Goal: Find specific page/section: Find specific page/section

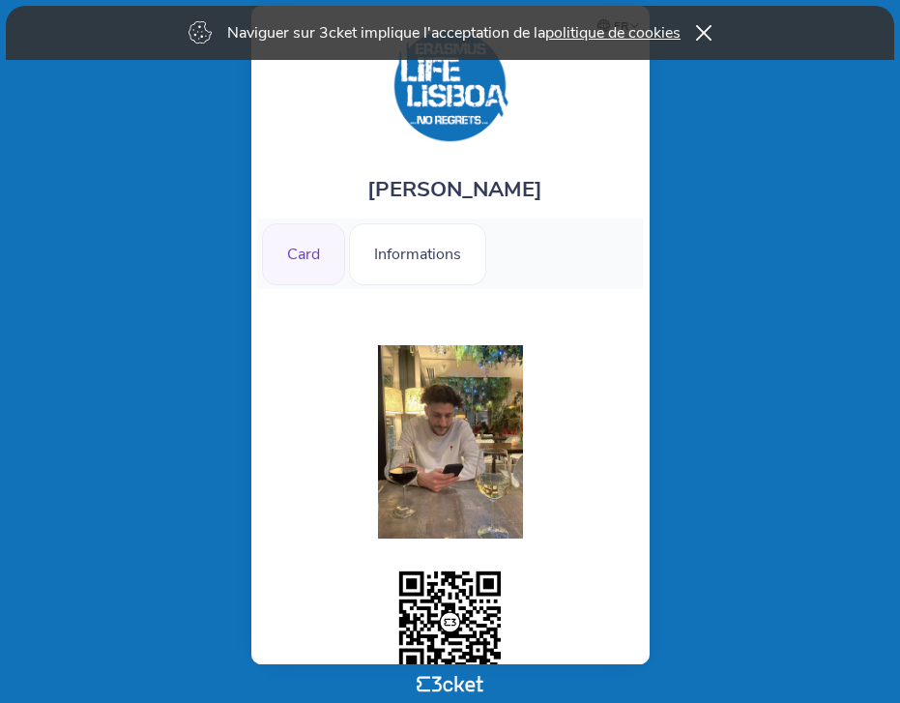
click at [328, 276] on div "Card" at bounding box center [303, 254] width 83 height 62
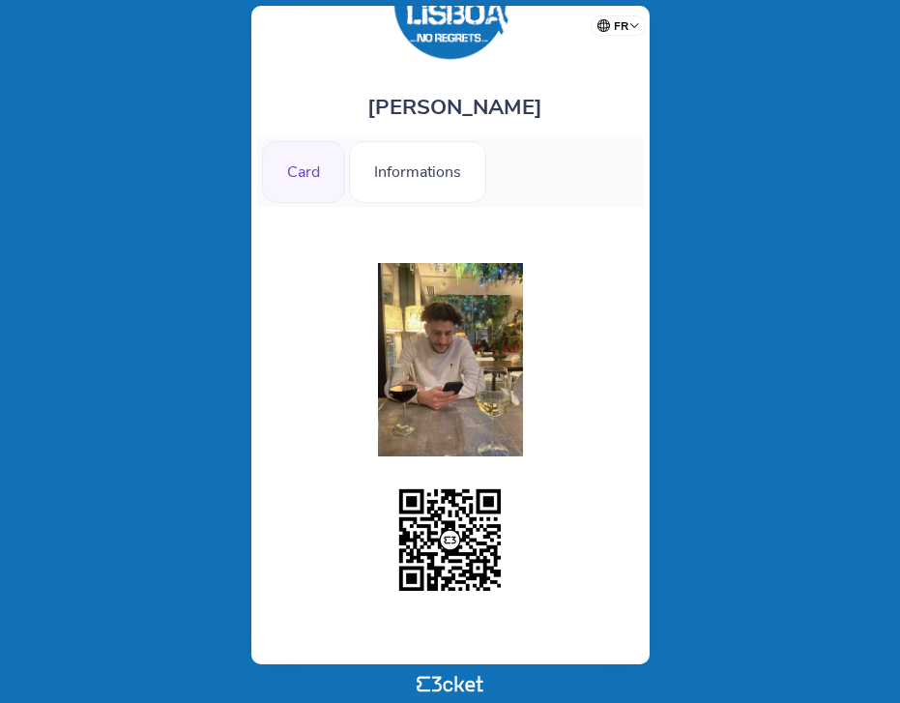
scroll to position [82, 0]
click at [462, 649] on div "Aloïs Delcroix Card Informations ×" at bounding box center [450, 335] width 398 height 658
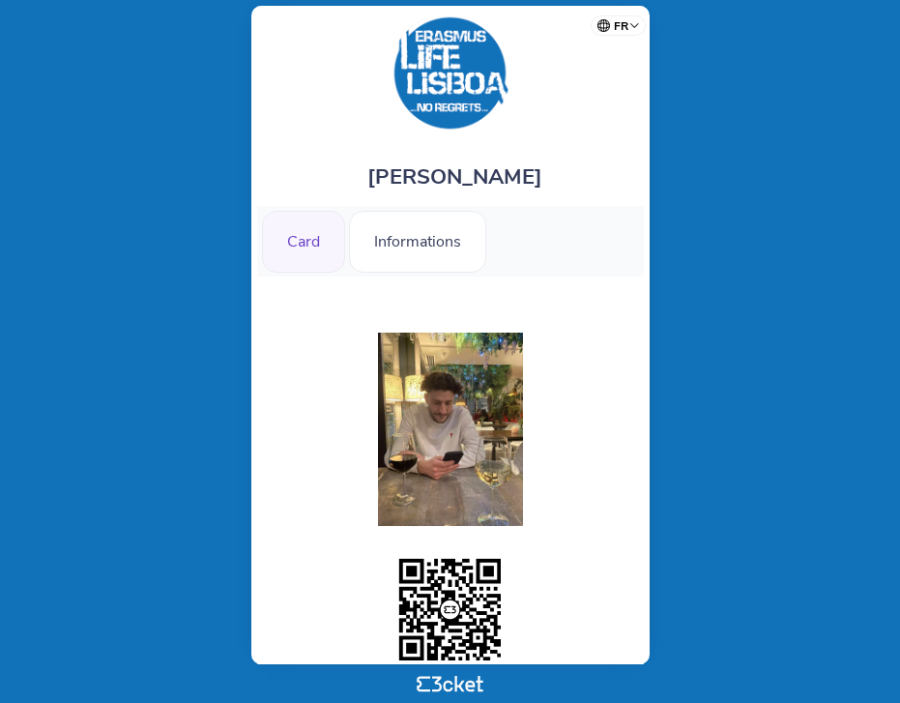
scroll to position [0, 0]
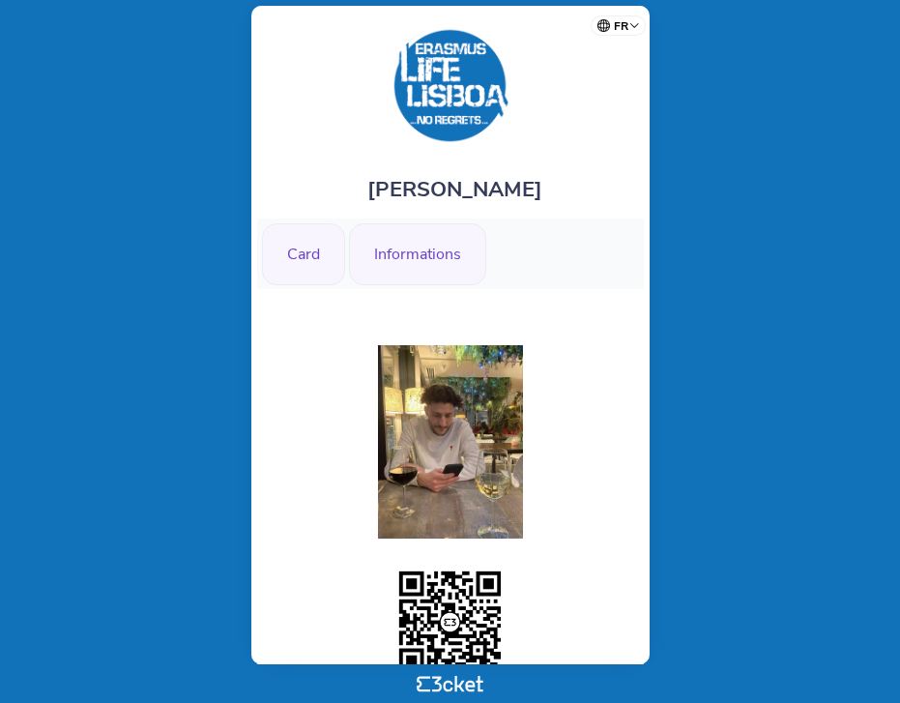
click at [431, 255] on div "Informations" at bounding box center [417, 254] width 137 height 62
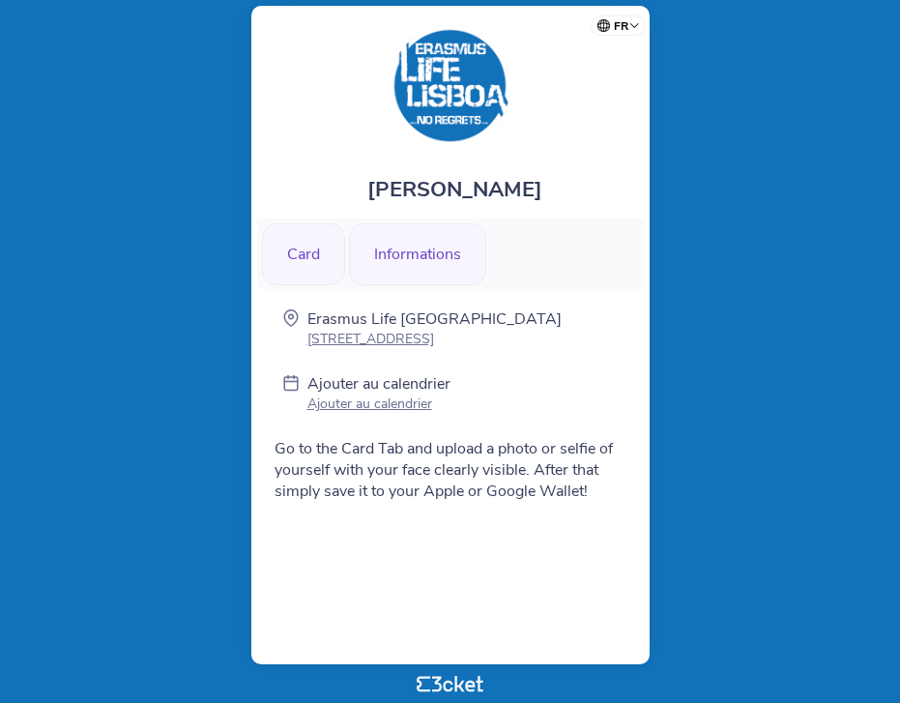
click at [296, 274] on div "Card" at bounding box center [303, 254] width 83 height 62
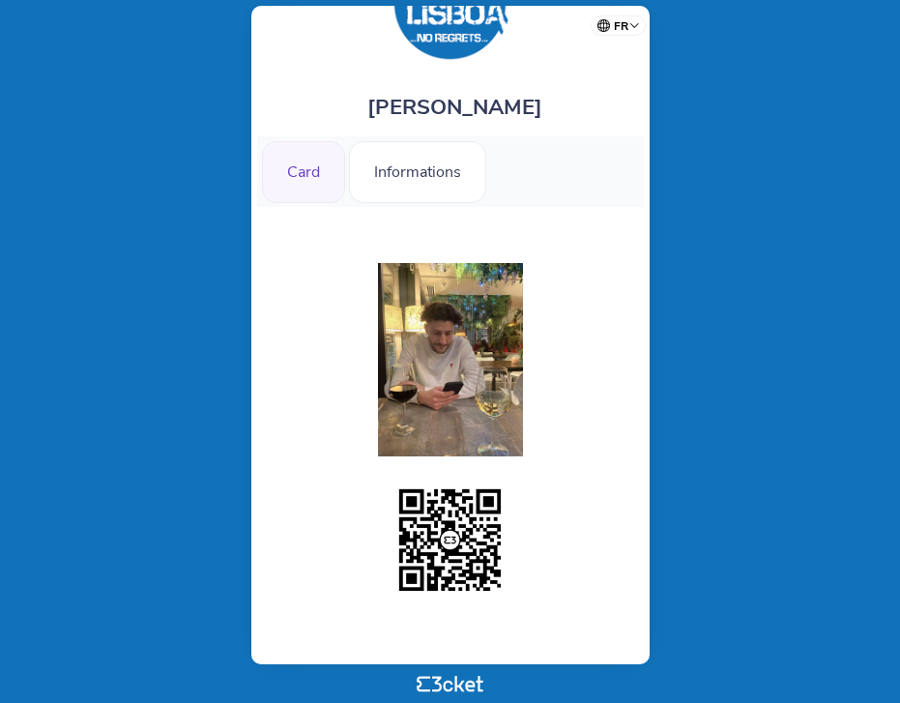
scroll to position [82, 0]
